Goal: Task Accomplishment & Management: Manage account settings

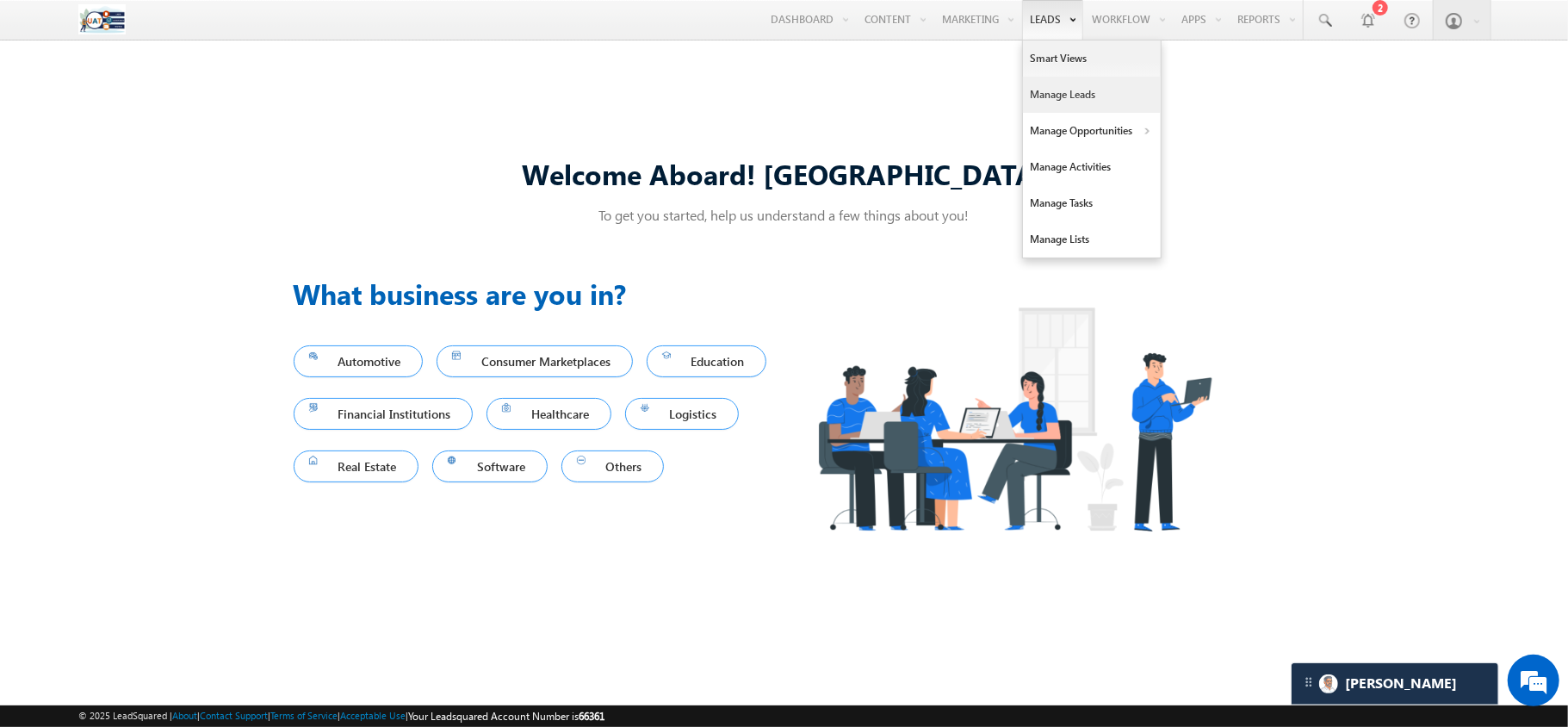
click at [1040, 91] on link "Manage Leads" at bounding box center [1091, 95] width 138 height 36
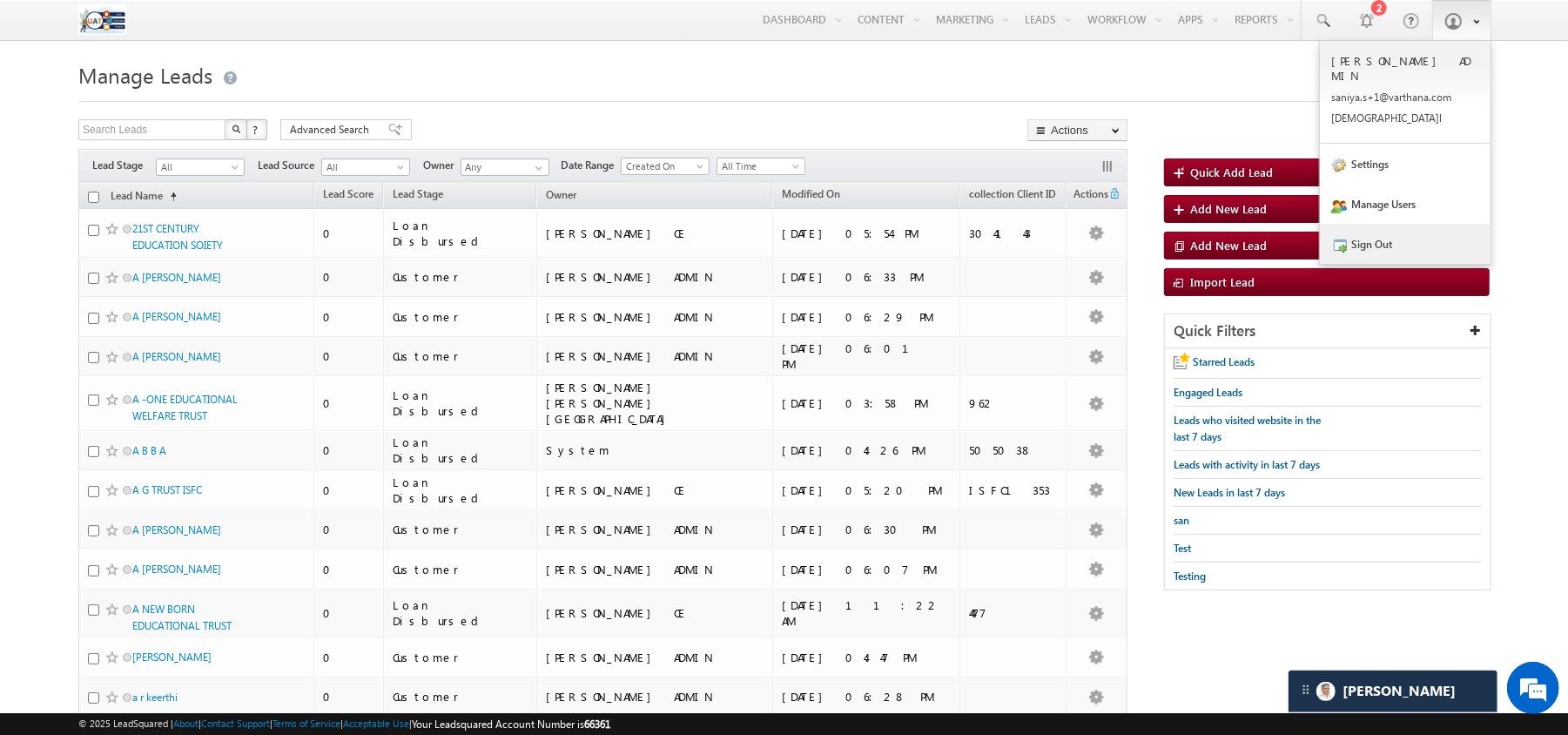
click at [1377, 229] on link "Sign Out" at bounding box center [1404, 243] width 170 height 40
